Goal: Information Seeking & Learning: Compare options

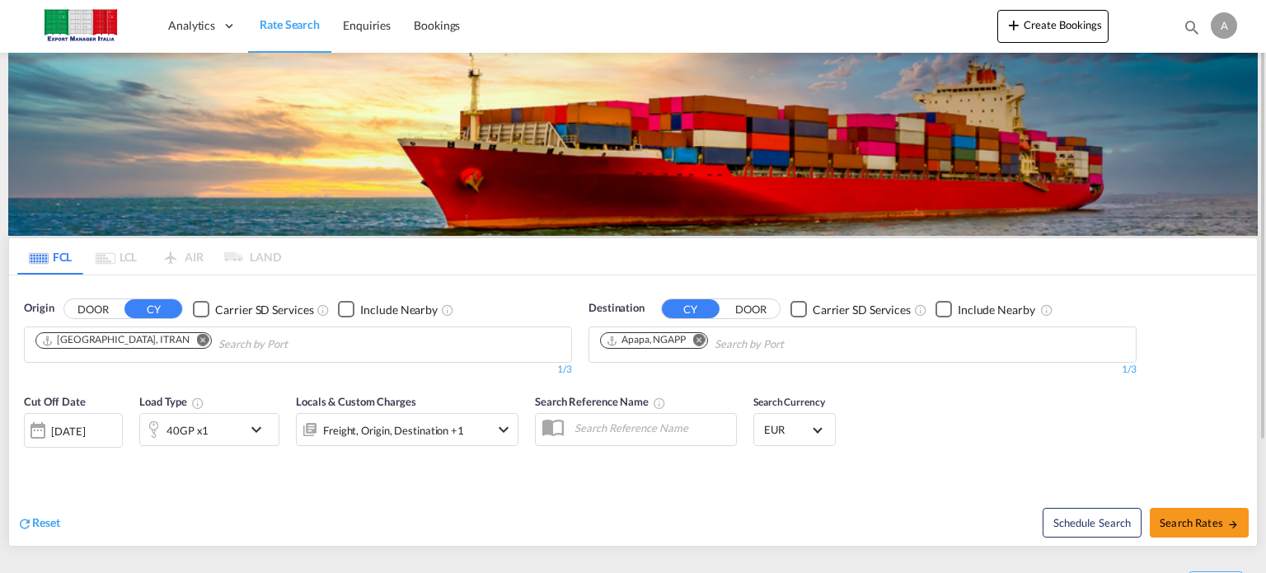
click at [197, 337] on md-icon "Remove" at bounding box center [203, 340] width 12 height 12
type input "i"
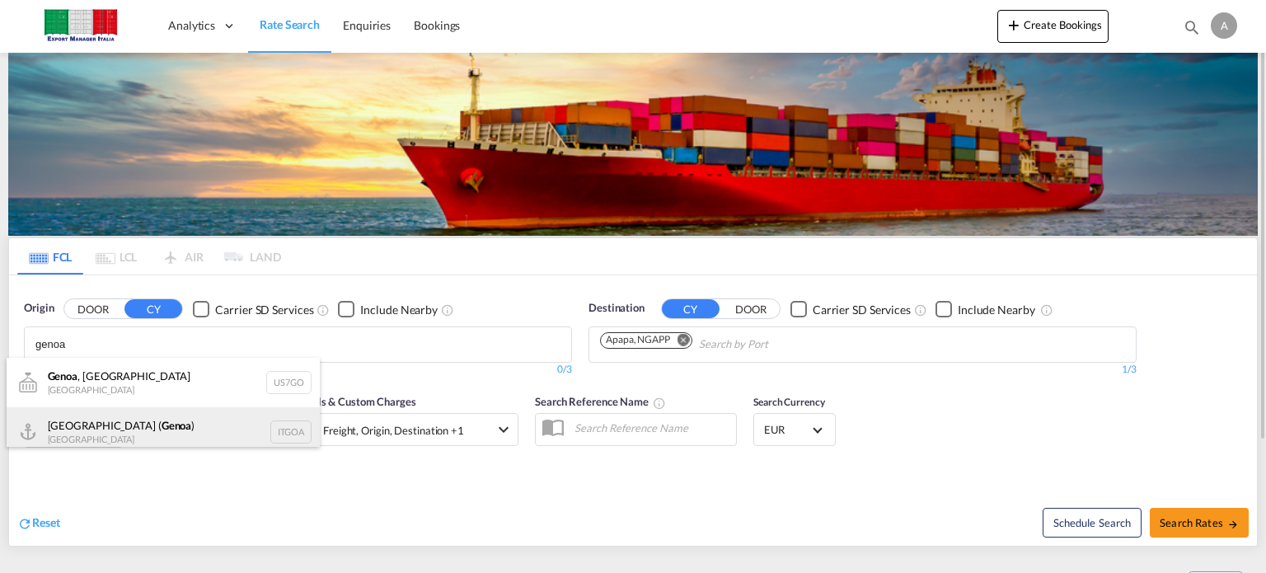
type input "genoa"
click at [96, 423] on div "[GEOGRAPHIC_DATA] ( [GEOGRAPHIC_DATA] ) [GEOGRAPHIC_DATA] ITGOA" at bounding box center [163, 431] width 313 height 49
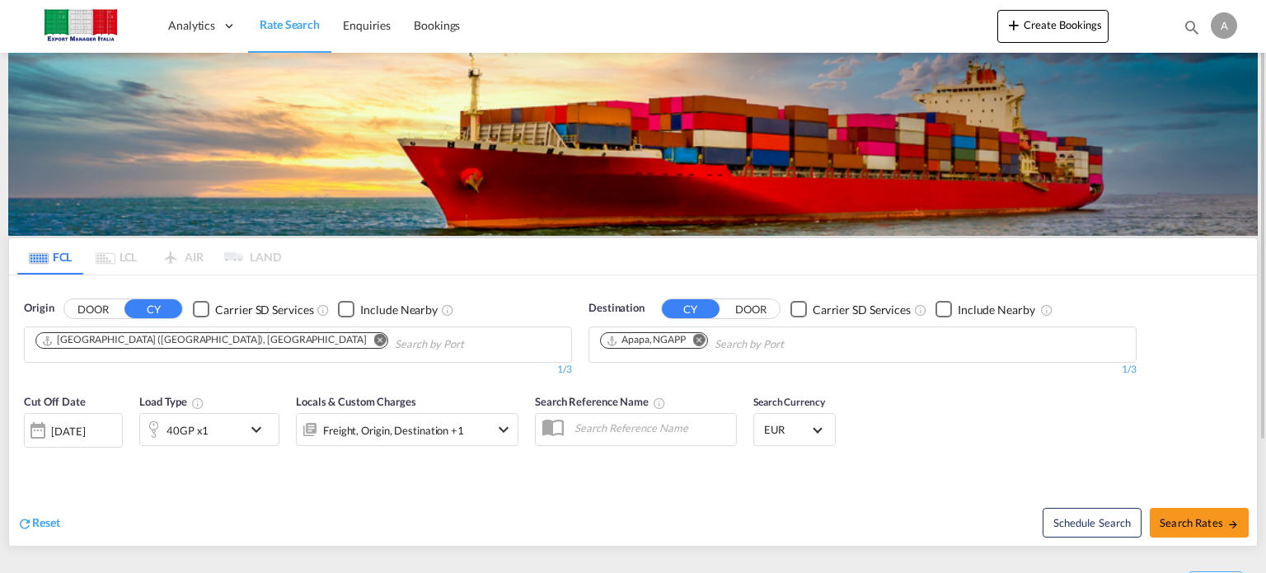
scroll to position [165, 0]
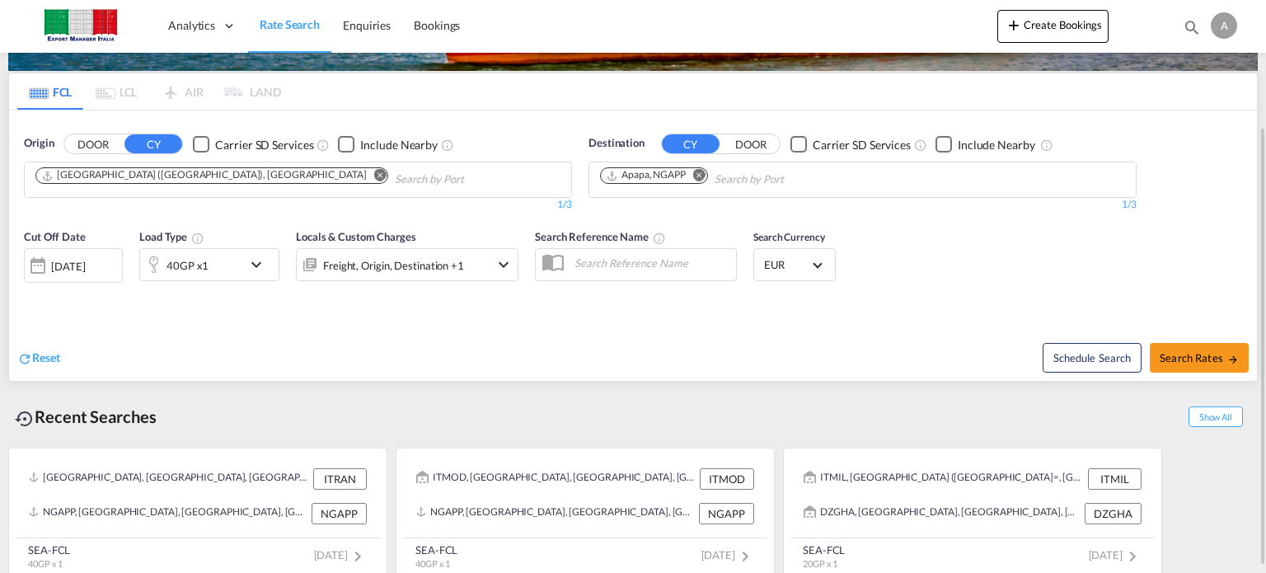
click at [253, 268] on md-icon "icon-chevron-down" at bounding box center [261, 265] width 28 height 20
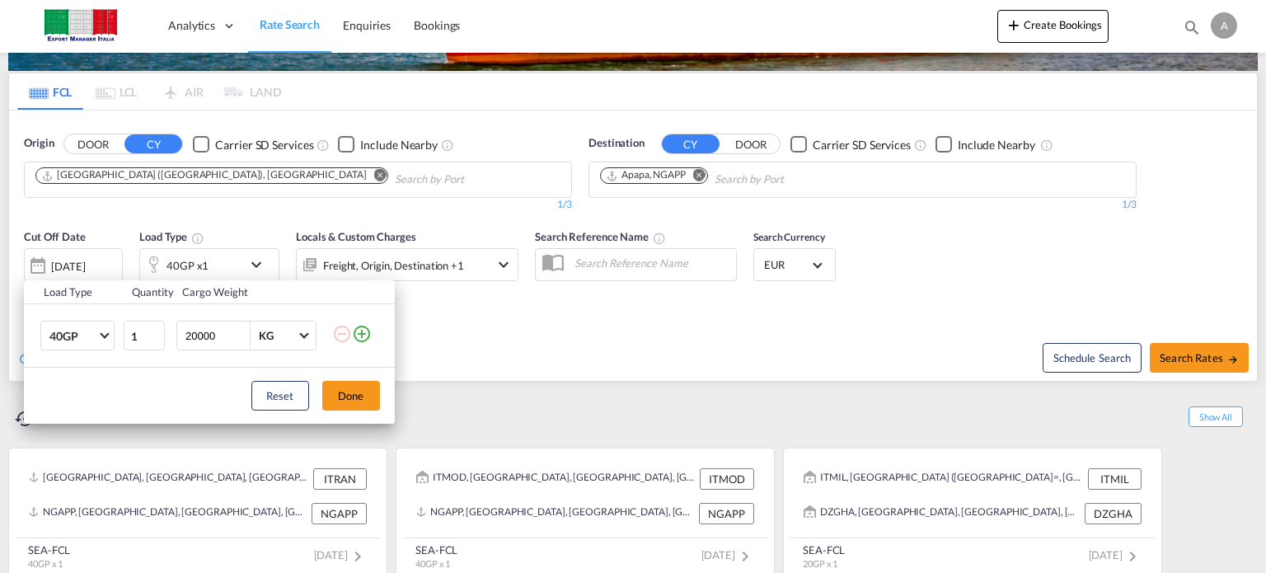
click at [359, 338] on md-icon "icon-plus-circle-outline" at bounding box center [362, 334] width 20 height 20
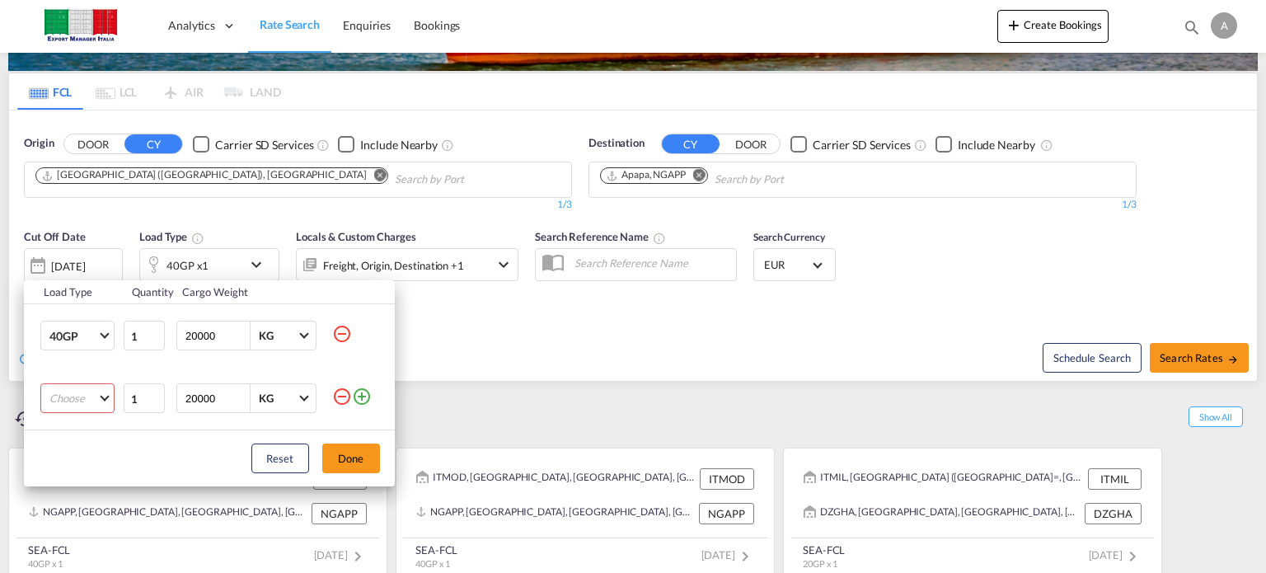
click at [106, 393] on md-select "Choose 20GP 40GP 40HC 45HC 20RE 40RE 40HR 20OT 40OT 20FR 40FR 40NR 20NR 45S 20T…" at bounding box center [77, 398] width 74 height 30
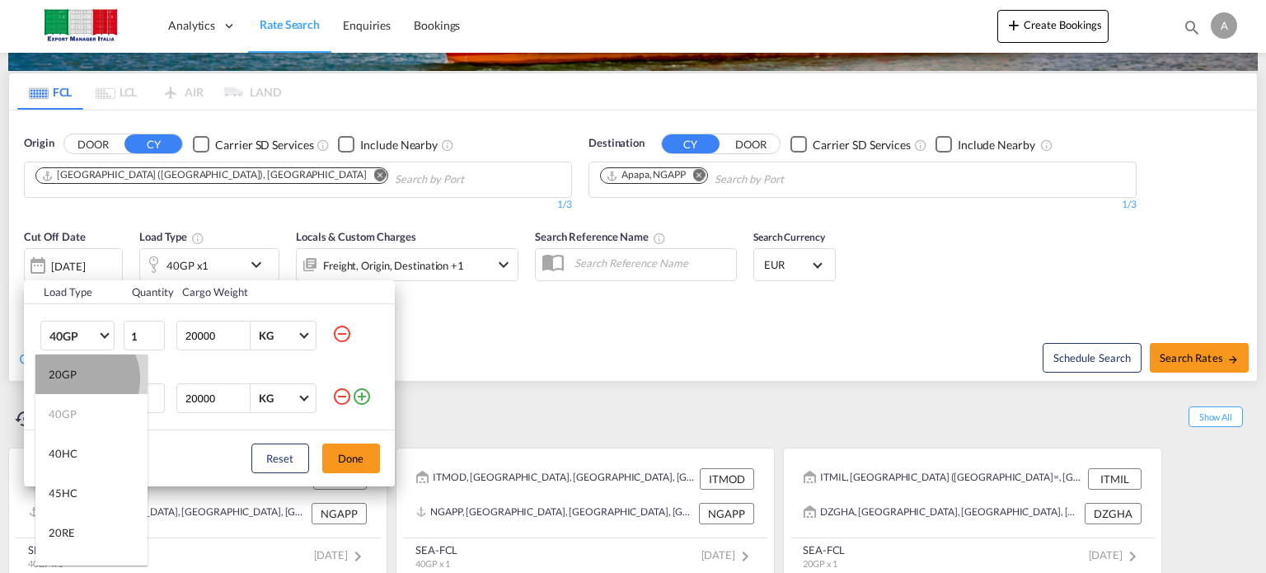
click at [79, 378] on md-option "20GP" at bounding box center [91, 375] width 112 height 40
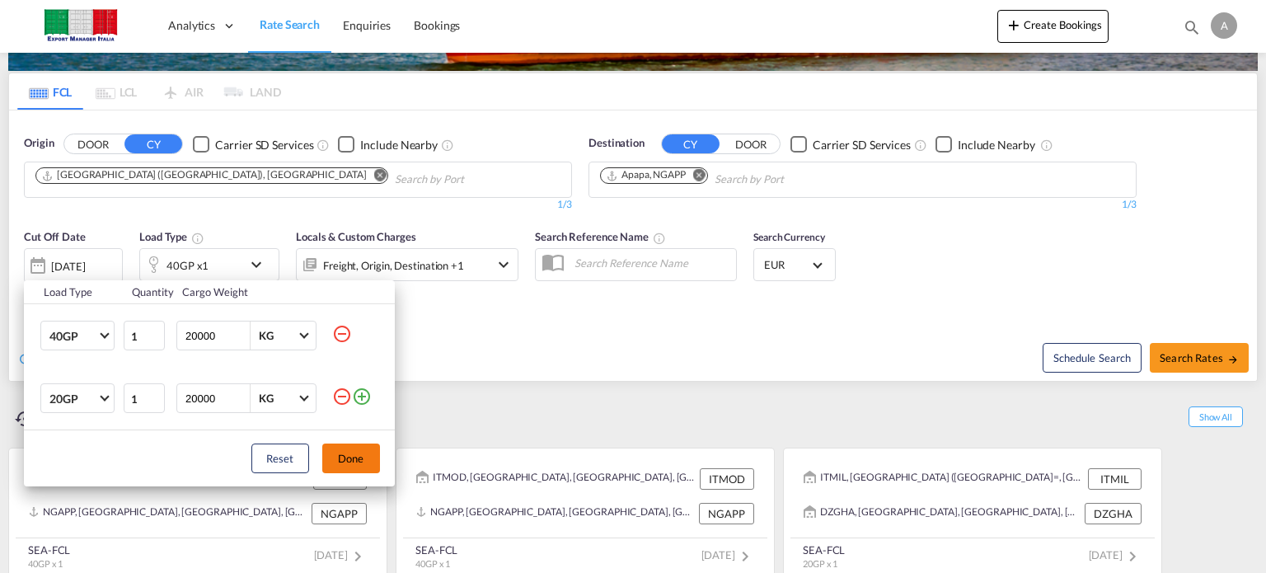
click at [349, 453] on button "Done" at bounding box center [351, 459] width 58 height 30
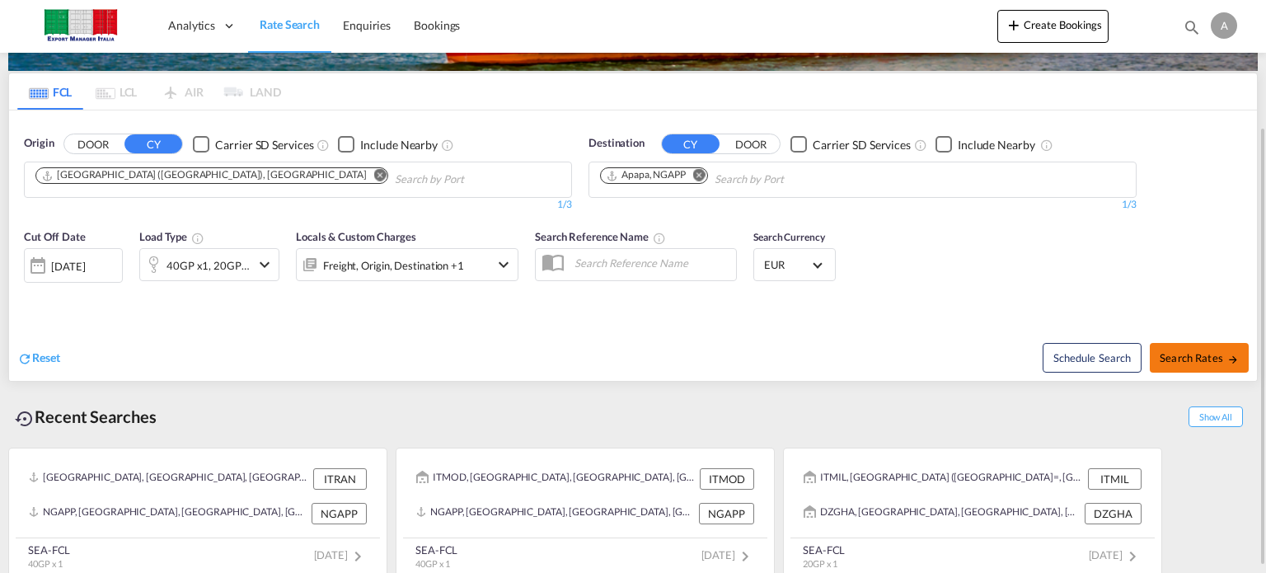
click at [1210, 352] on span "Search Rates" at bounding box center [1199, 357] width 79 height 13
type input "ITGOA to NGAPP / [DATE]"
